Goal: Task Accomplishment & Management: Use online tool/utility

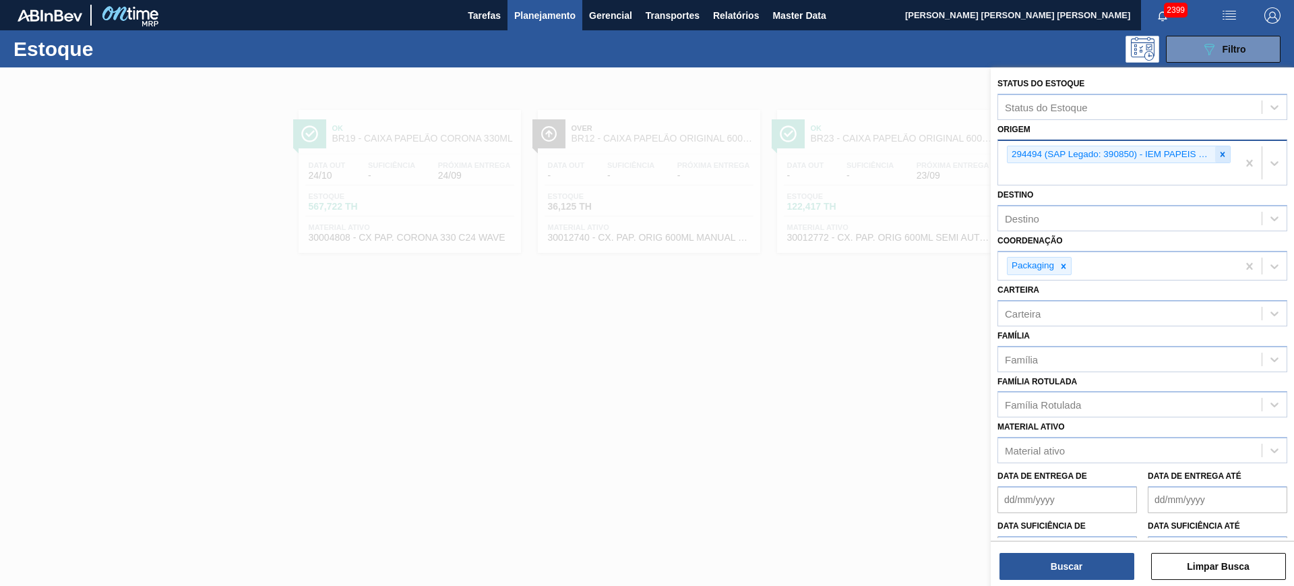
click at [1220, 154] on icon at bounding box center [1222, 154] width 5 height 5
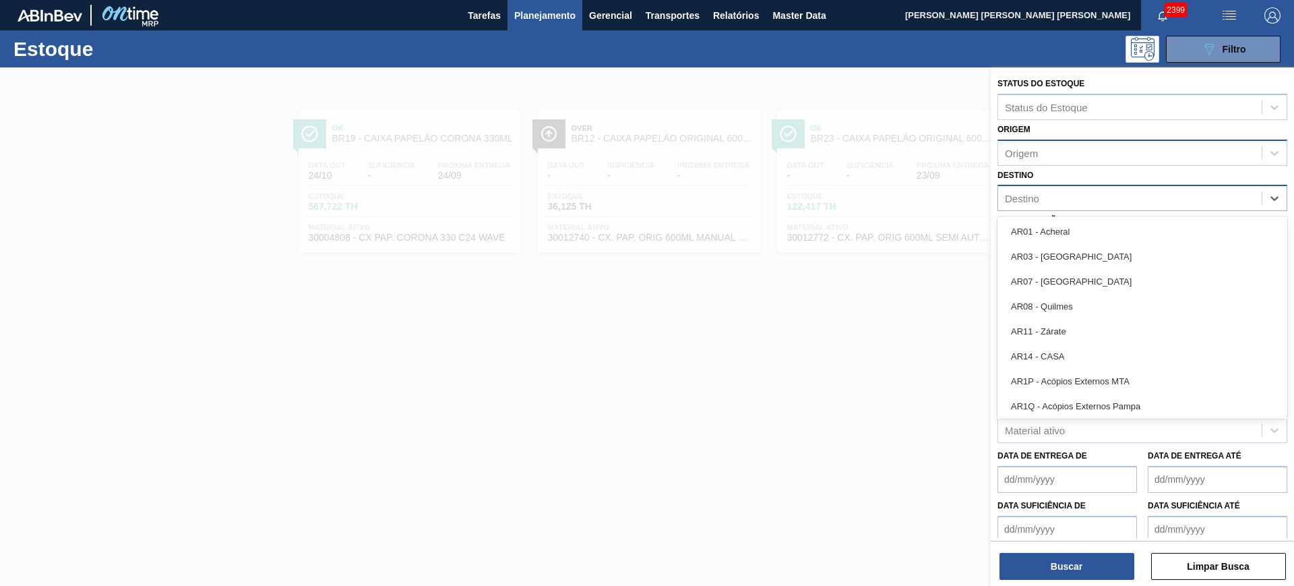
click at [1077, 203] on div "Destino" at bounding box center [1129, 199] width 263 height 20
type input "nova r"
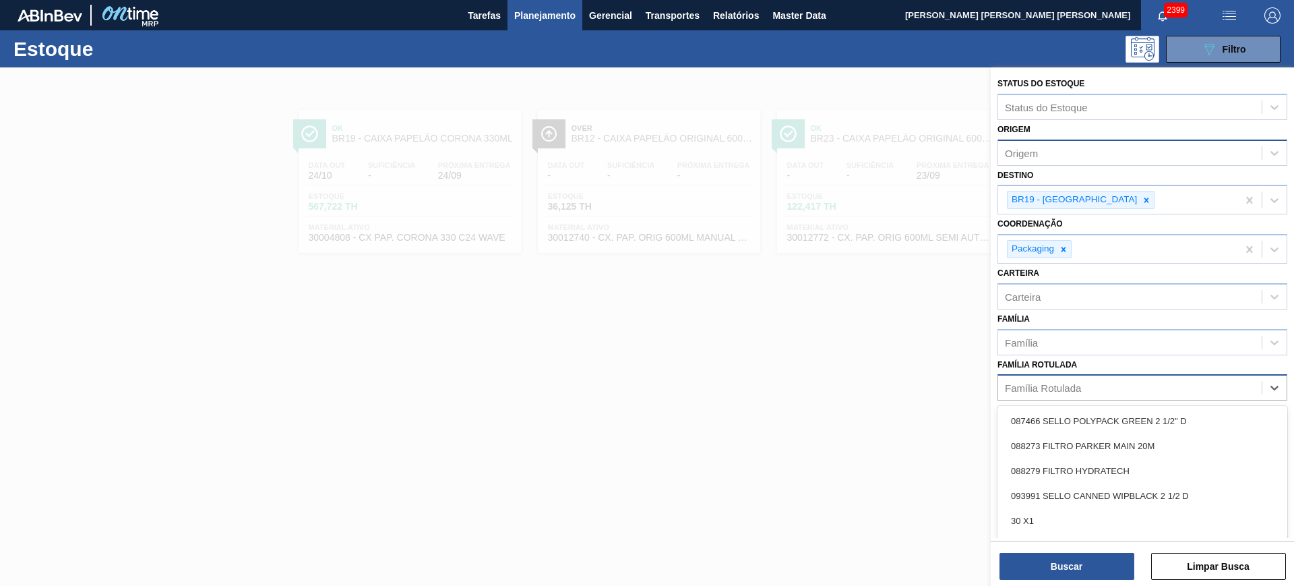
click at [1073, 385] on div "Família Rotulada" at bounding box center [1043, 387] width 76 height 11
type Rotulada "caixa cartão corona 330"
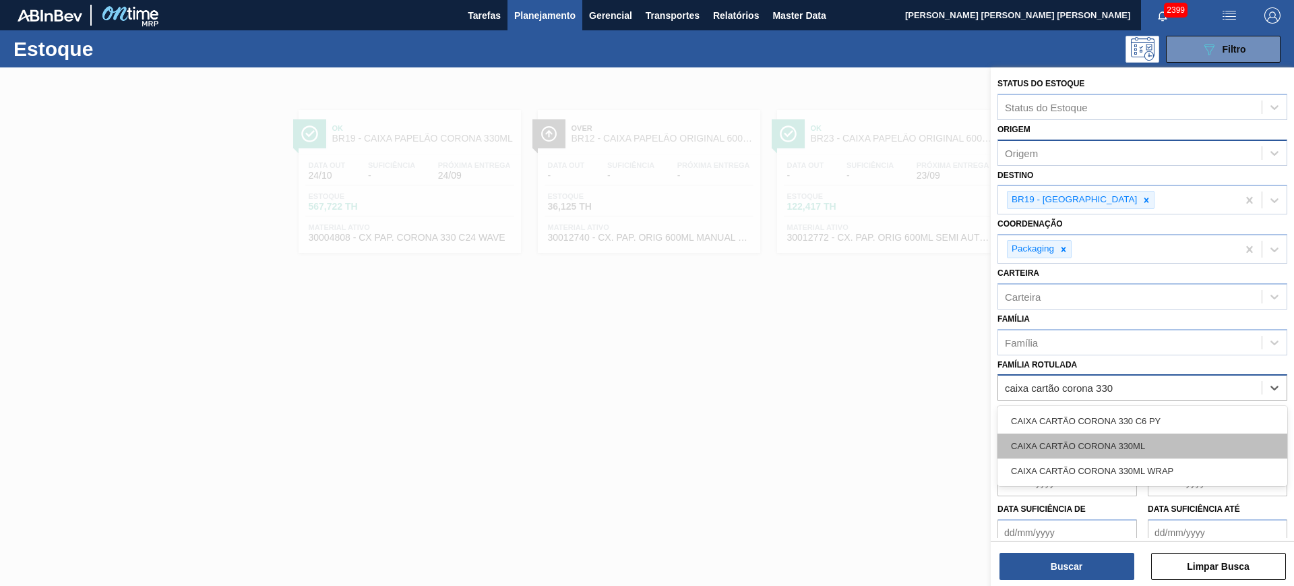
click at [1109, 453] on div "CAIXA CARTÃO CORONA 330ML" at bounding box center [1142, 445] width 290 height 25
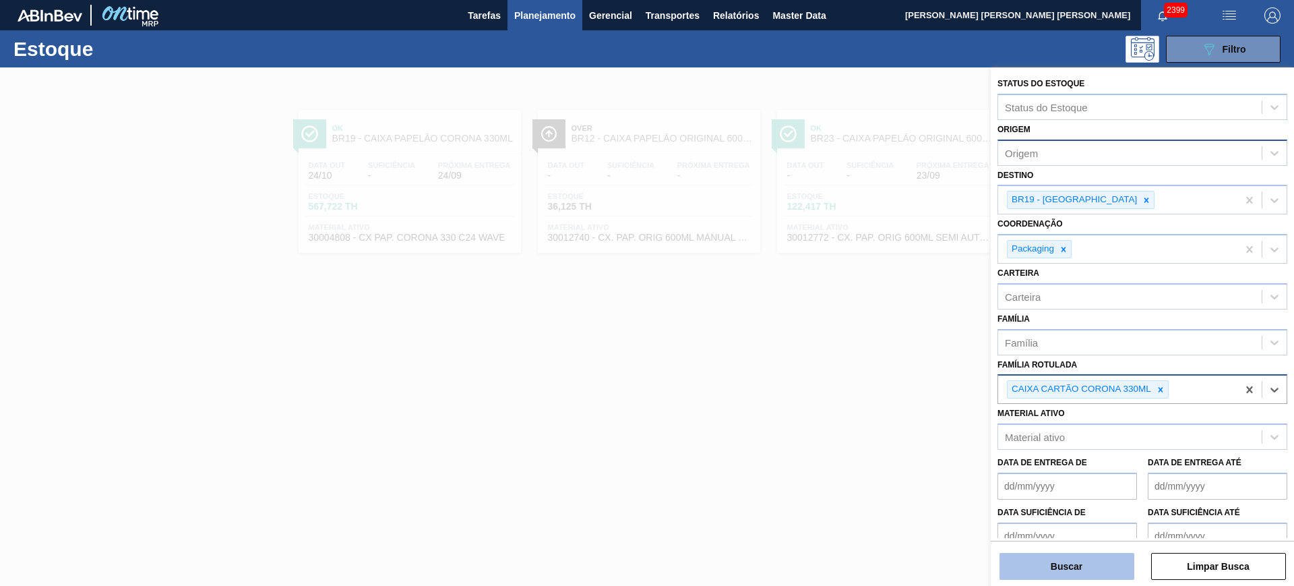
click at [1121, 567] on button "Buscar" at bounding box center [1066, 566] width 135 height 27
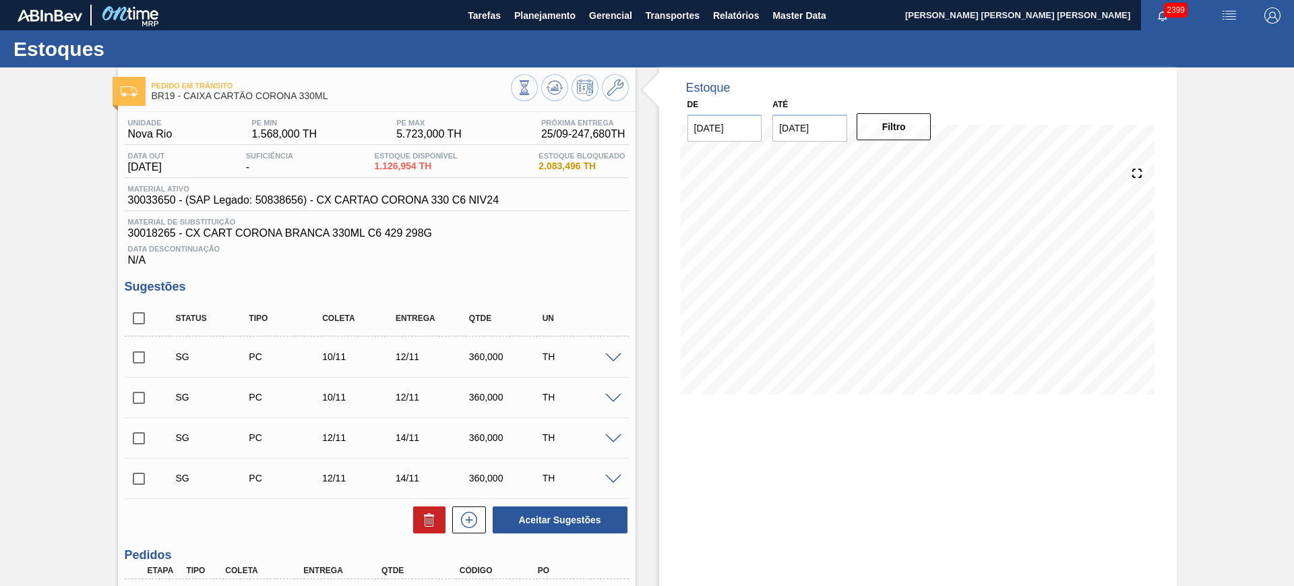
click at [801, 128] on input "07/10/2025" at bounding box center [809, 128] width 75 height 27
click at [922, 156] on button "Next Month" at bounding box center [922, 160] width 9 height 9
click at [925, 301] on div "28 29 30 31 1 2 3" at bounding box center [854, 291] width 153 height 22
click at [920, 286] on div "3" at bounding box center [919, 291] width 18 height 18
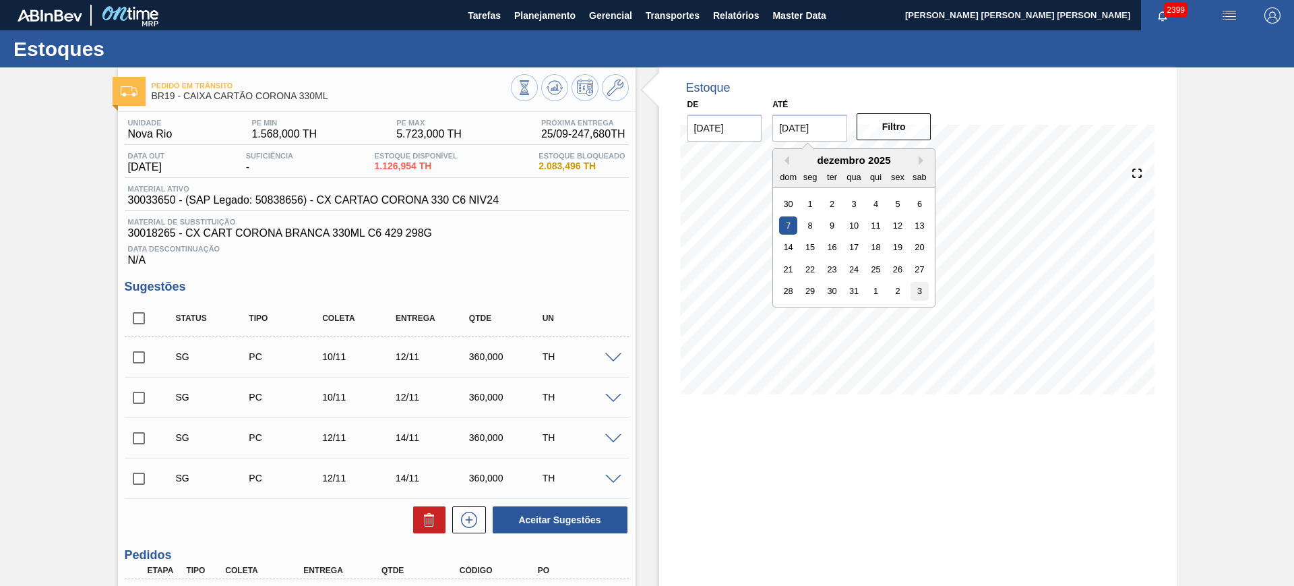
type input "03/01/2026"
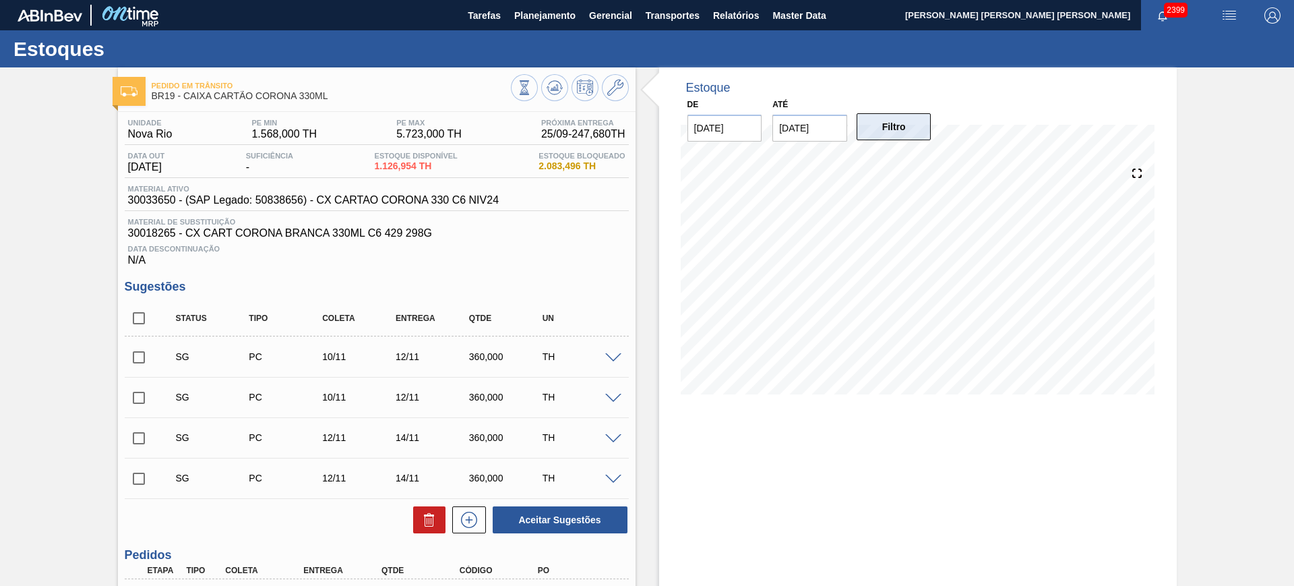
click at [889, 113] on button "Filtro" at bounding box center [893, 126] width 75 height 27
click at [140, 329] on input "checkbox" at bounding box center [139, 318] width 28 height 28
checkbox input "true"
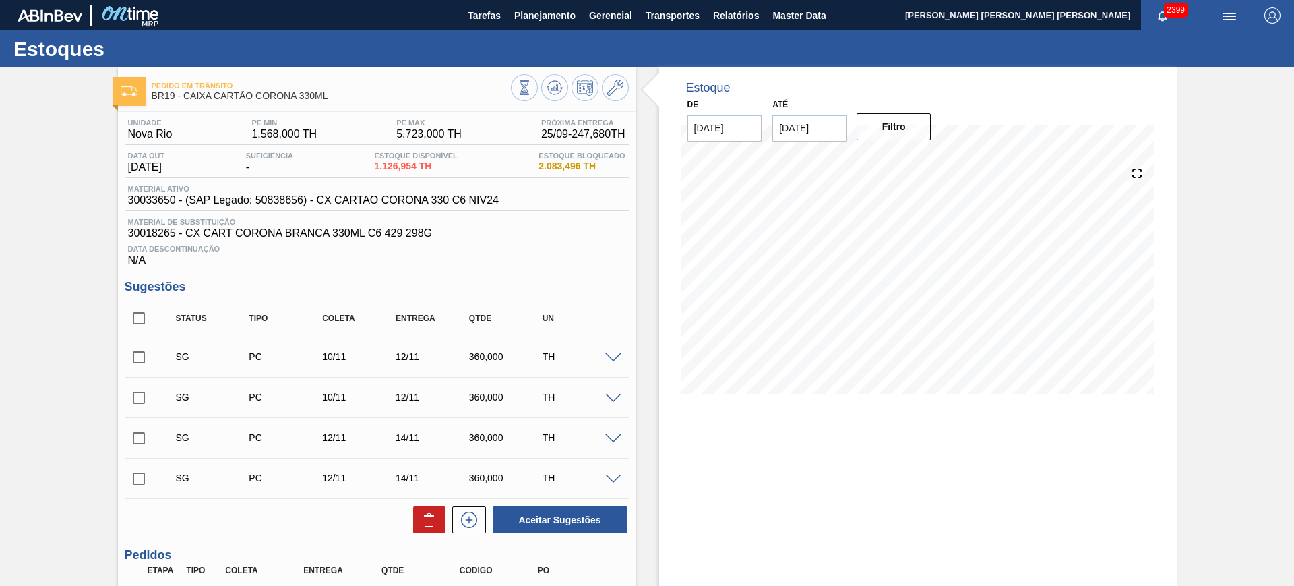
checkbox input "true"
click at [551, 512] on button "Aceitar Sugestões" at bounding box center [560, 519] width 135 height 27
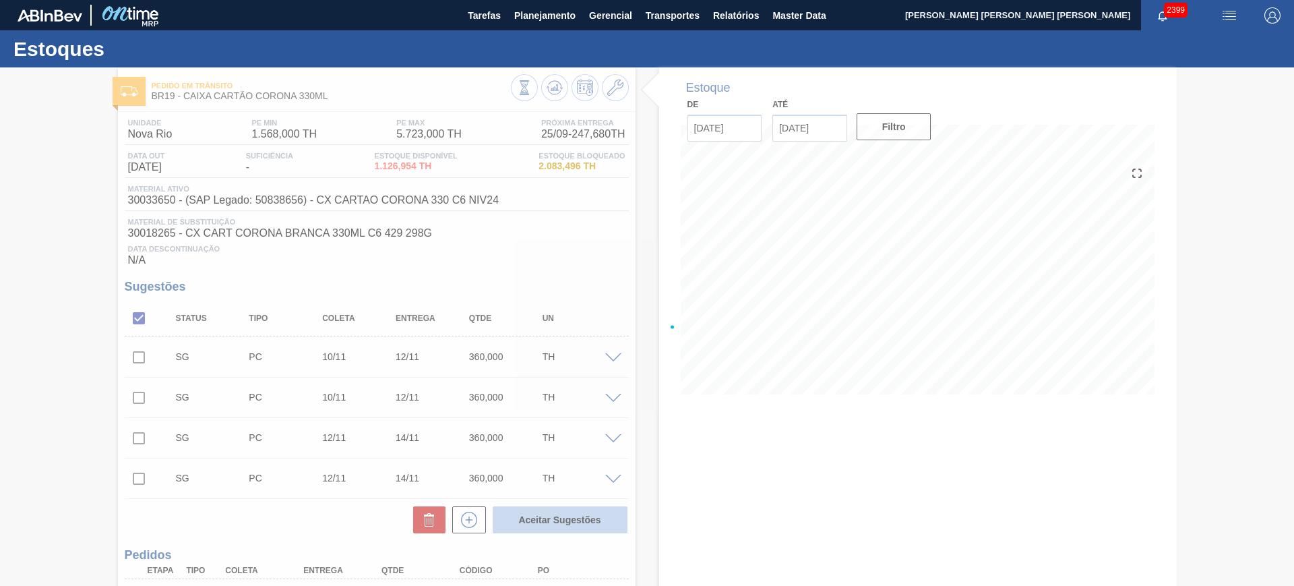
checkbox input "false"
